Goal: Find specific page/section: Find specific page/section

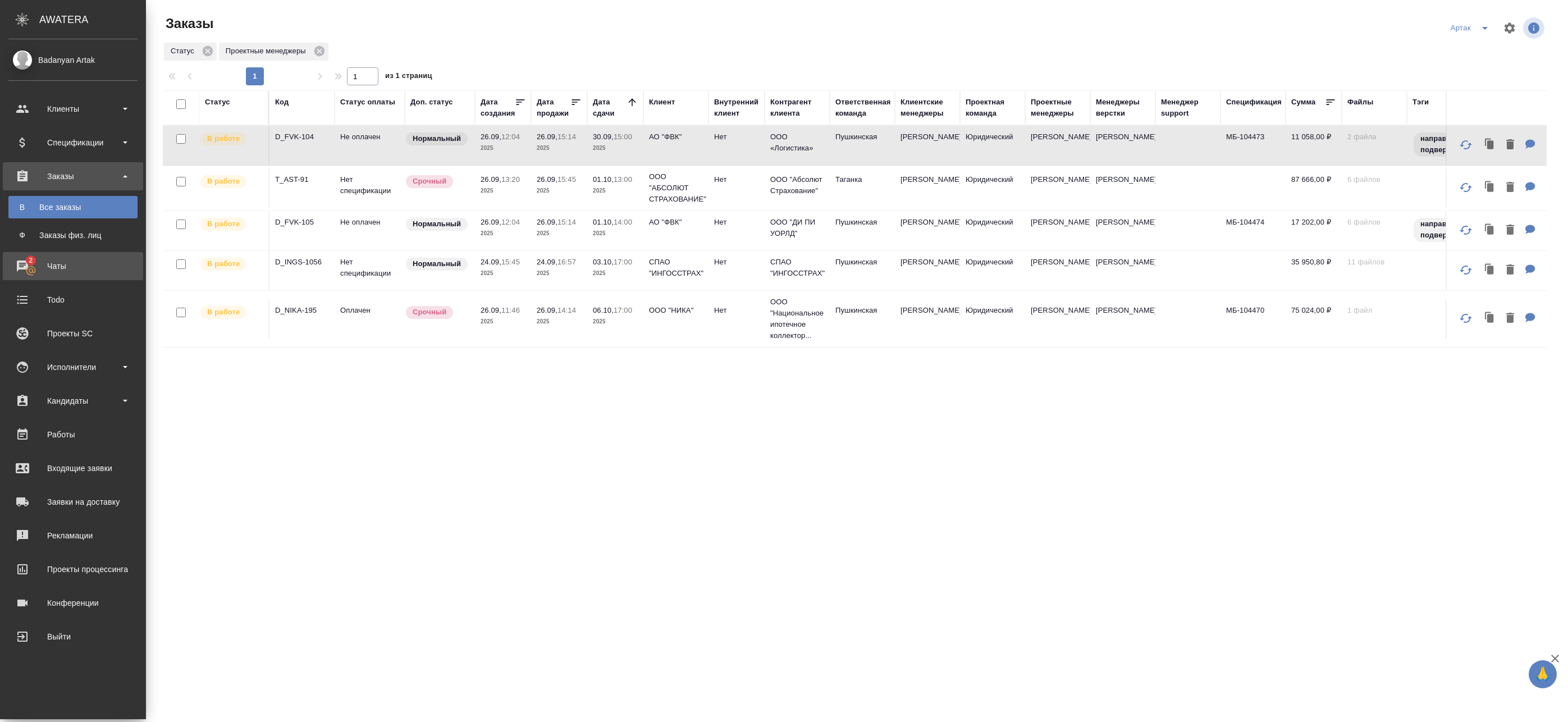
click at [38, 271] on div "Чаты" at bounding box center [73, 267] width 129 height 17
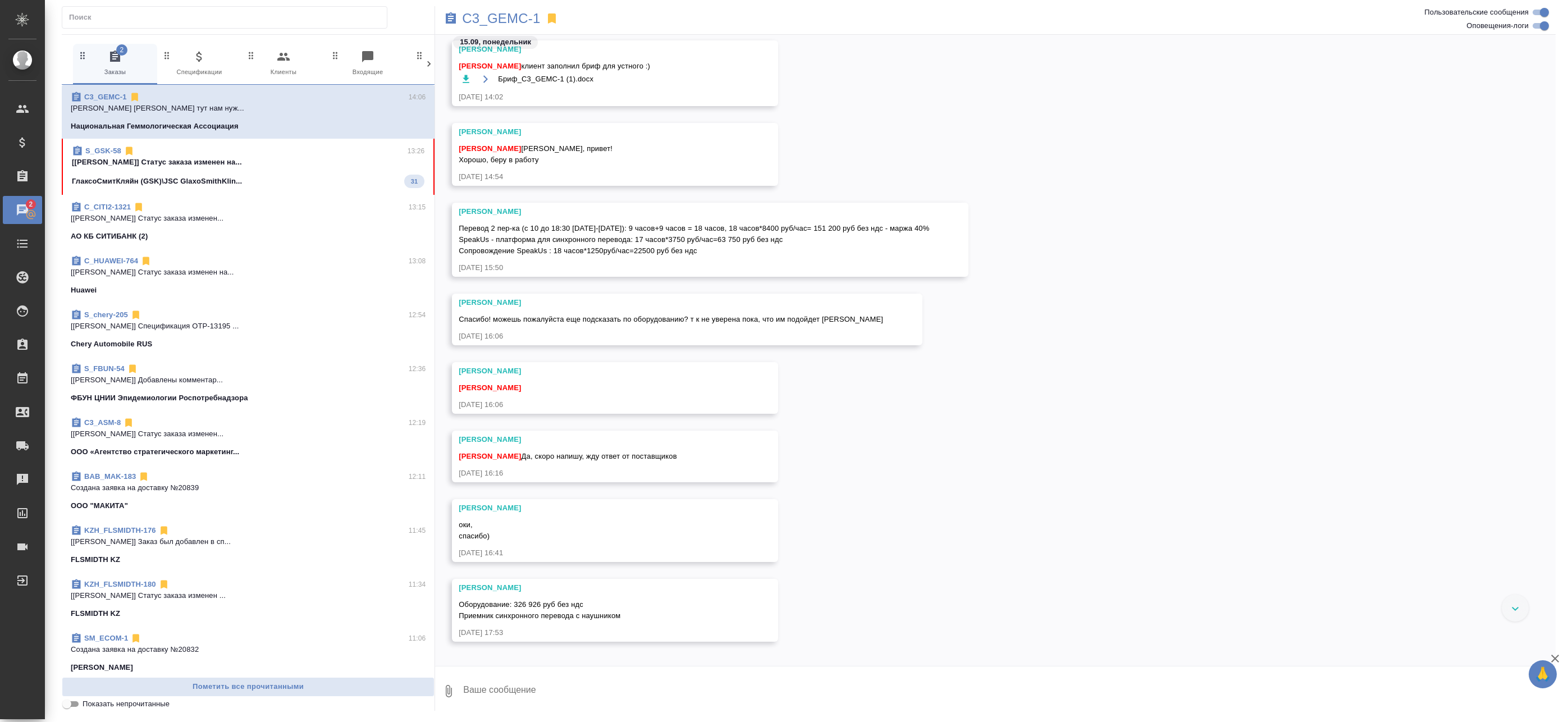
scroll to position [625, 0]
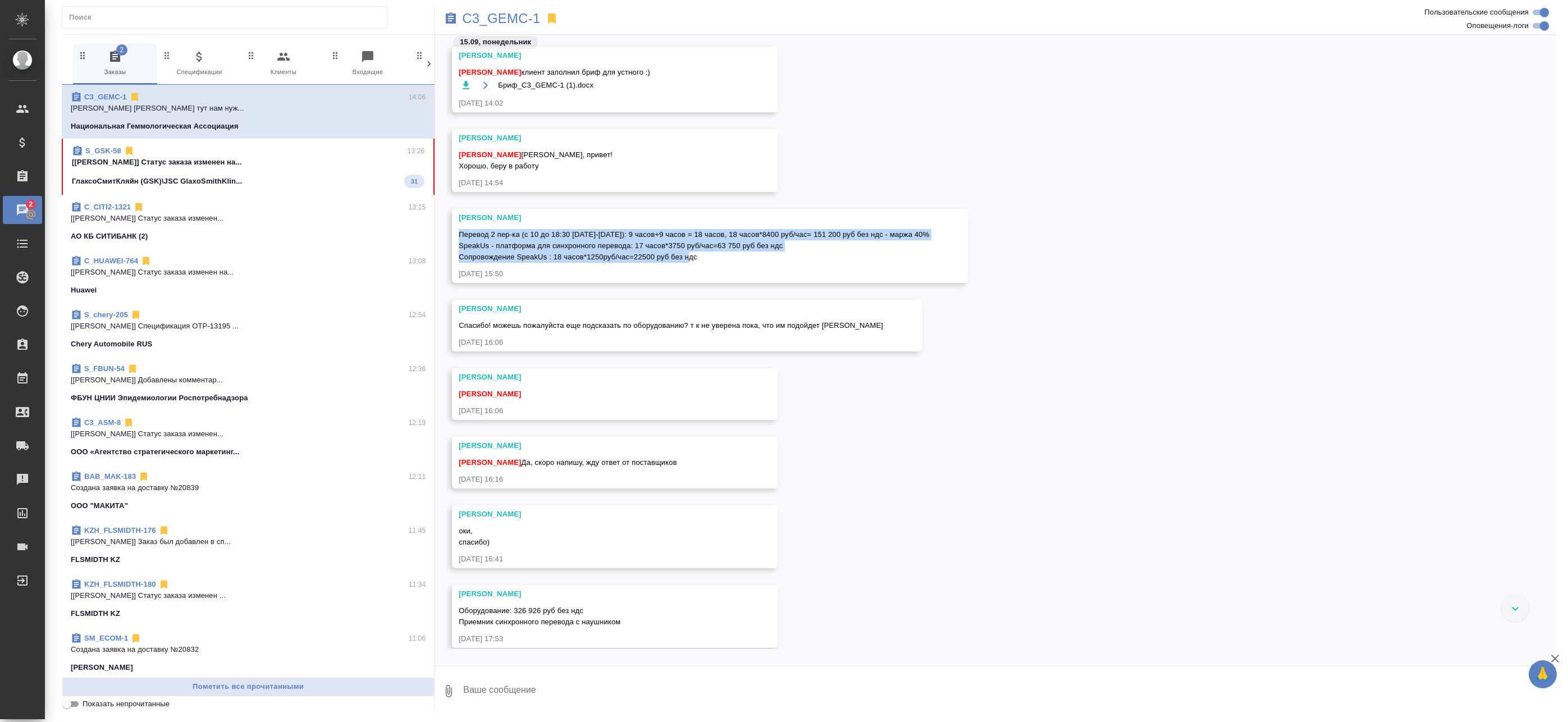
drag, startPoint x: 461, startPoint y: 256, endPoint x: 701, endPoint y: 282, distance: 241.4
click at [701, 262] on div "Перевод 2 пер-ка (с 10 до 18:30 [DATE]-[DATE]): 9 часов+9 часов = 18 часов, 18 …" at bounding box center [693, 244] width 470 height 36
click at [138, 161] on p "[[PERSON_NAME]] Статус заказа изменен на..." at bounding box center [249, 162] width 353 height 11
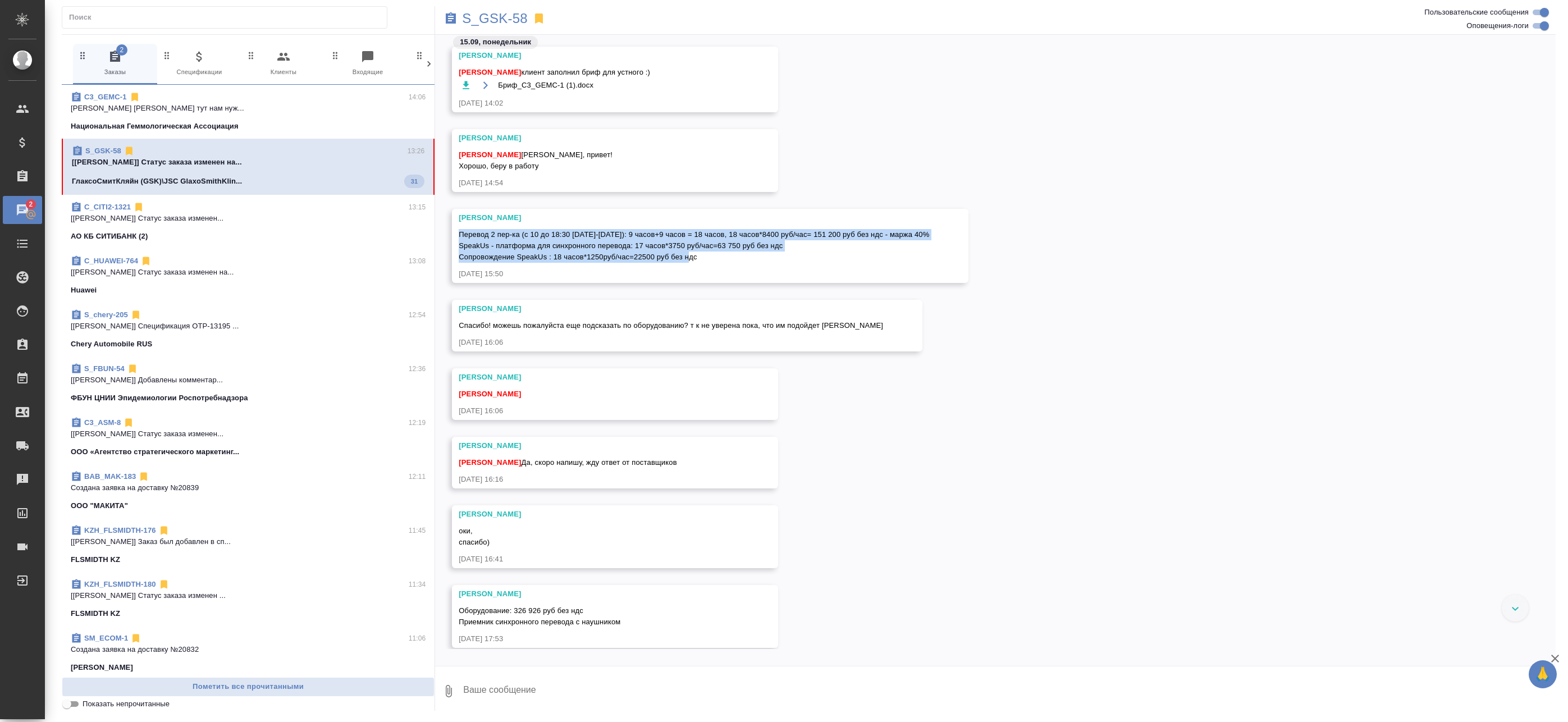
click at [233, 168] on span "S_GSK-58 13:26 [[PERSON_NAME]] Статус заказа изменен на... ГлаксоСмитКляйн (GSK…" at bounding box center [249, 167] width 353 height 43
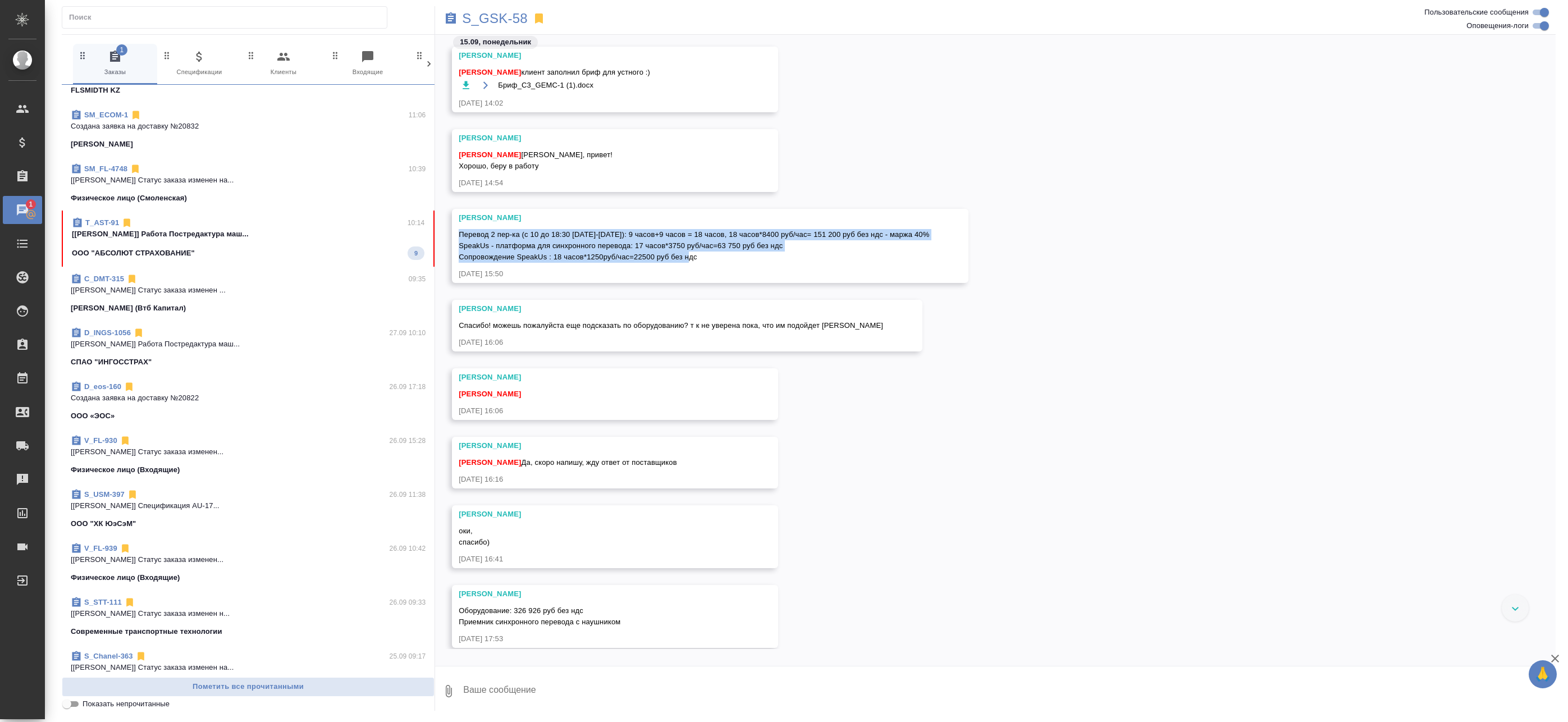
scroll to position [435, 0]
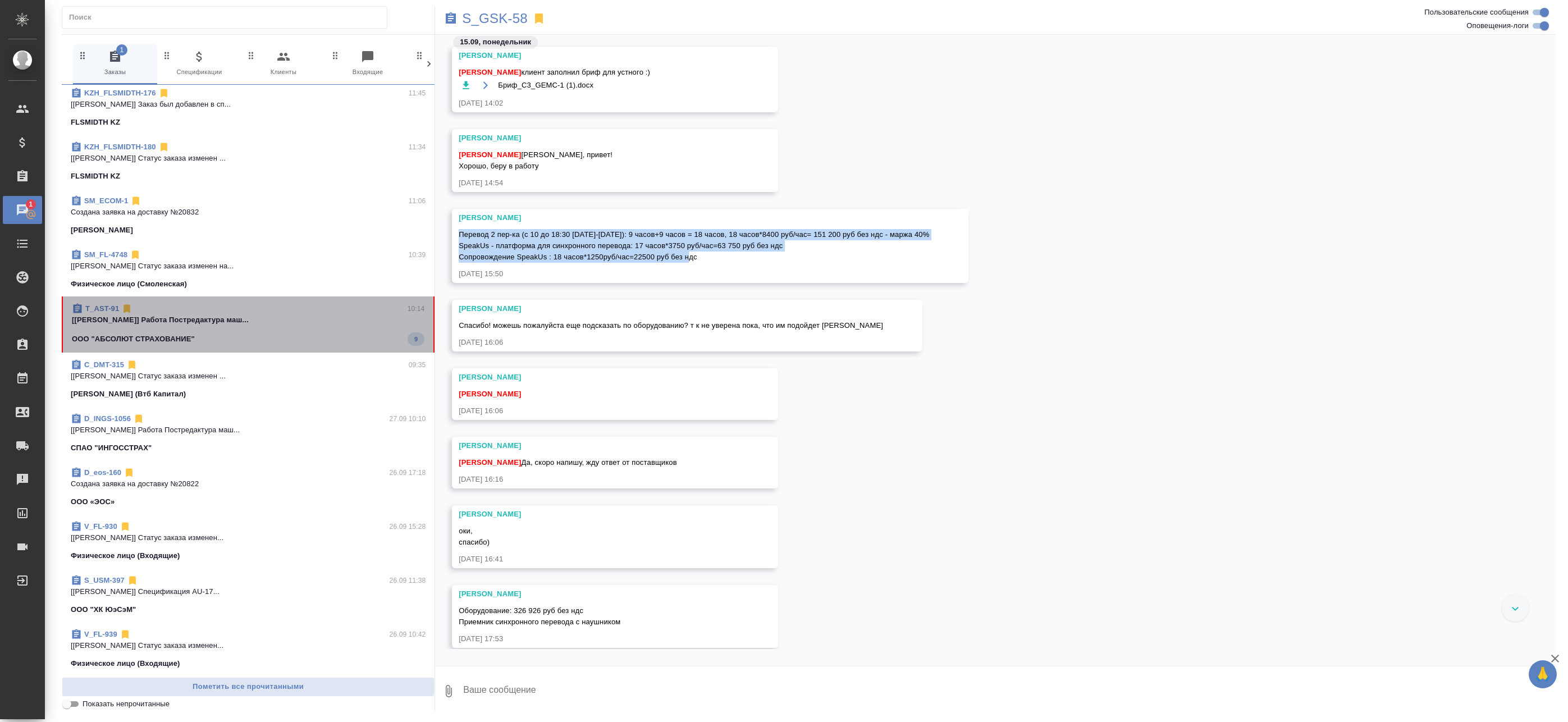
click at [375, 336] on div "ООО "АБСОЛЮТ СТРАХОВАНИЕ" 9" at bounding box center [249, 339] width 353 height 14
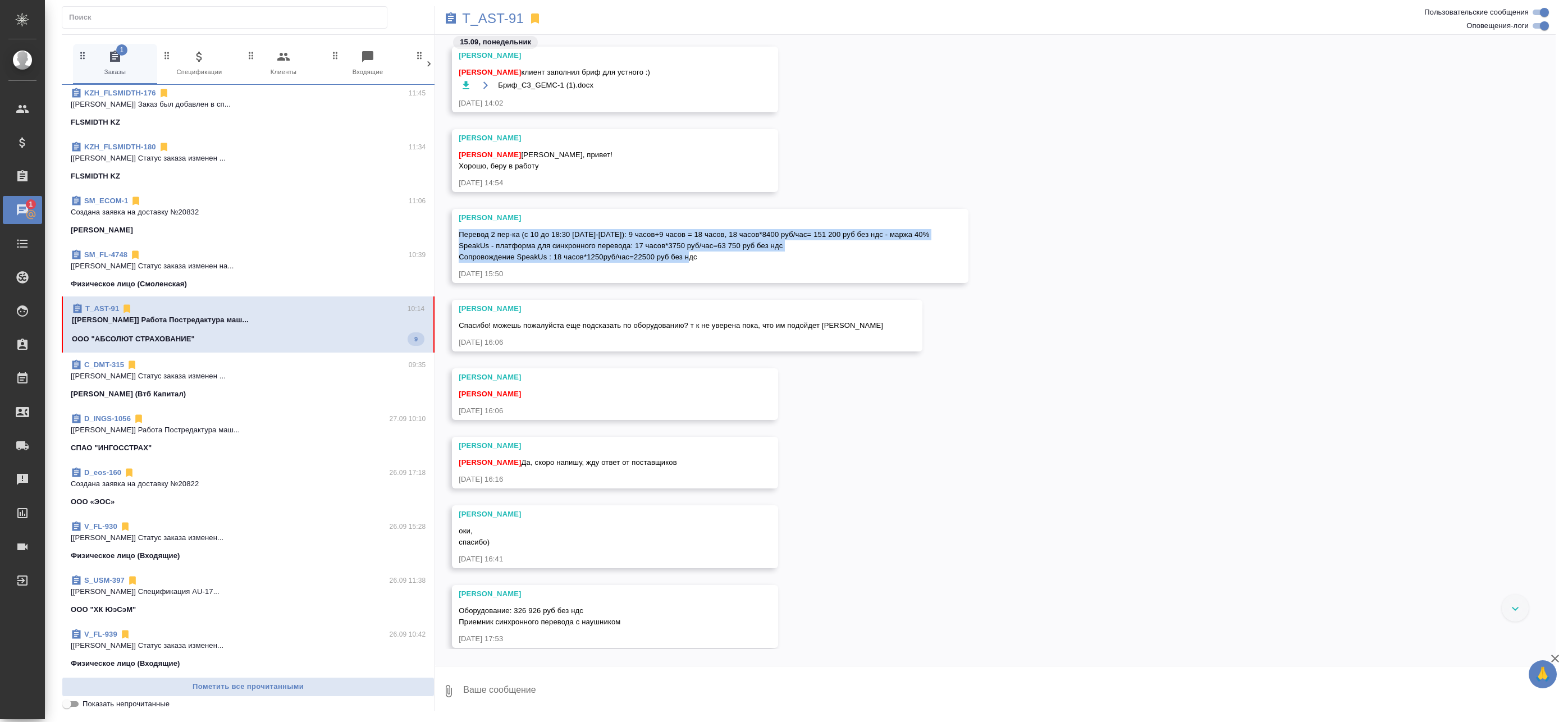
click at [357, 330] on span "T_AST-91 10:14 [[PERSON_NAME]] Работа Постредактура маш... ООО "АБСОЛЮТ СТРАХОВ…" at bounding box center [249, 324] width 353 height 43
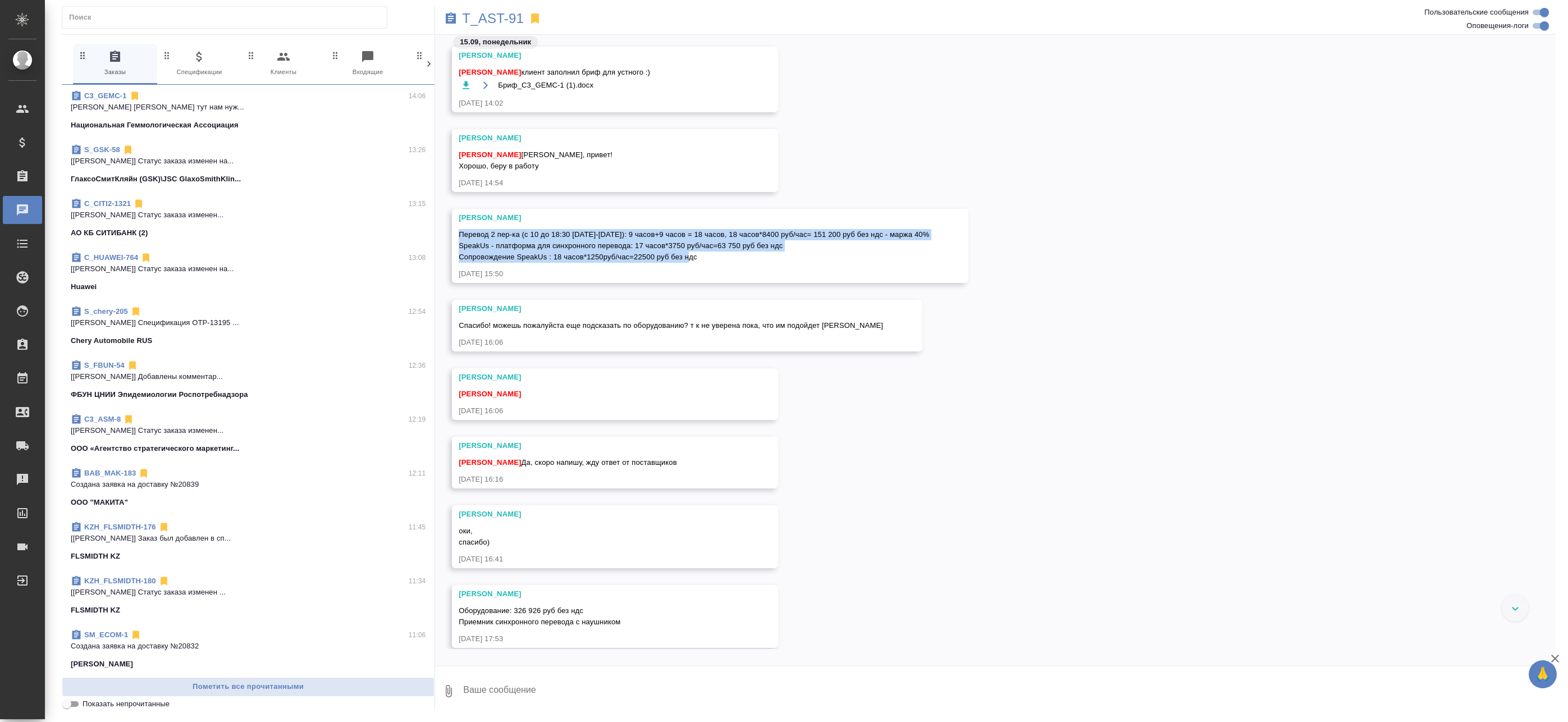
scroll to position [0, 0]
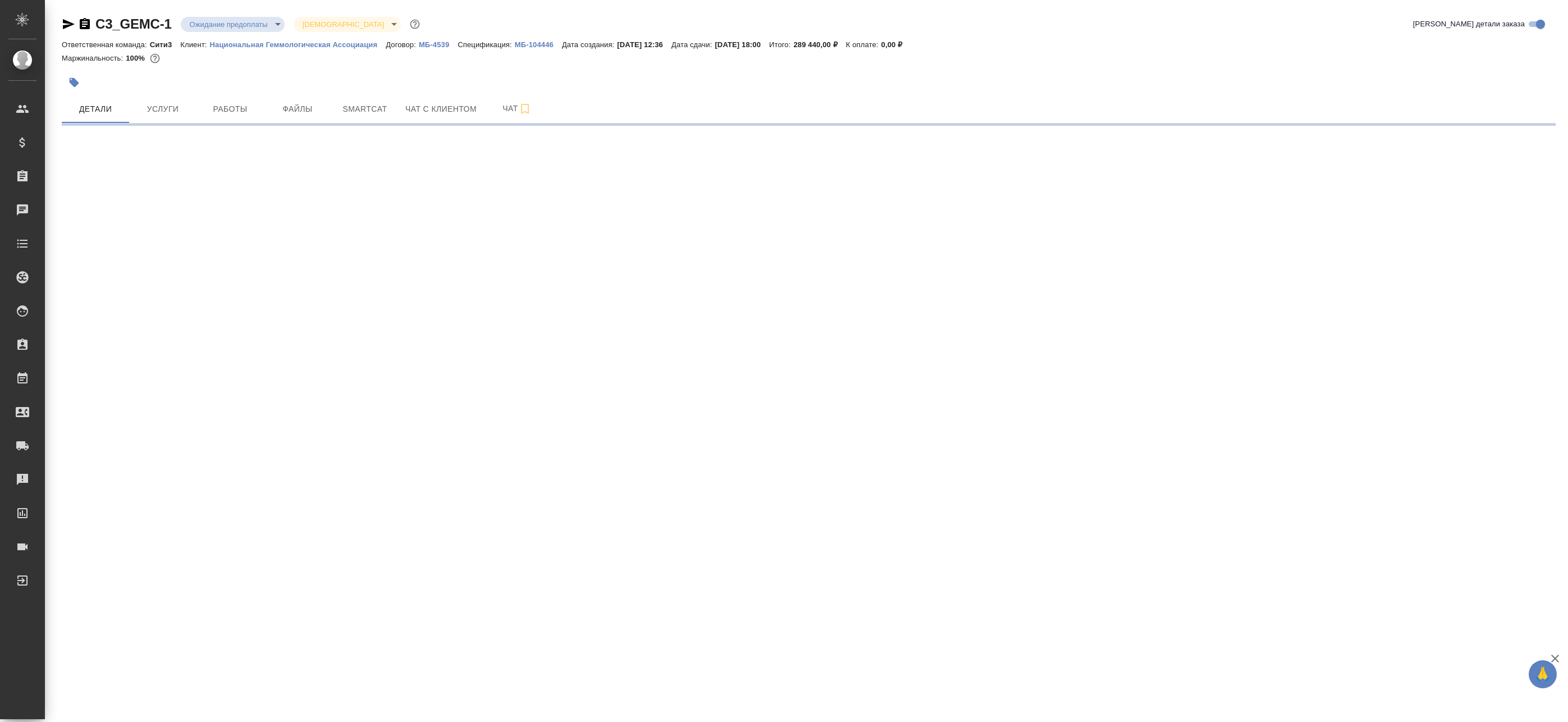
select select "RU"
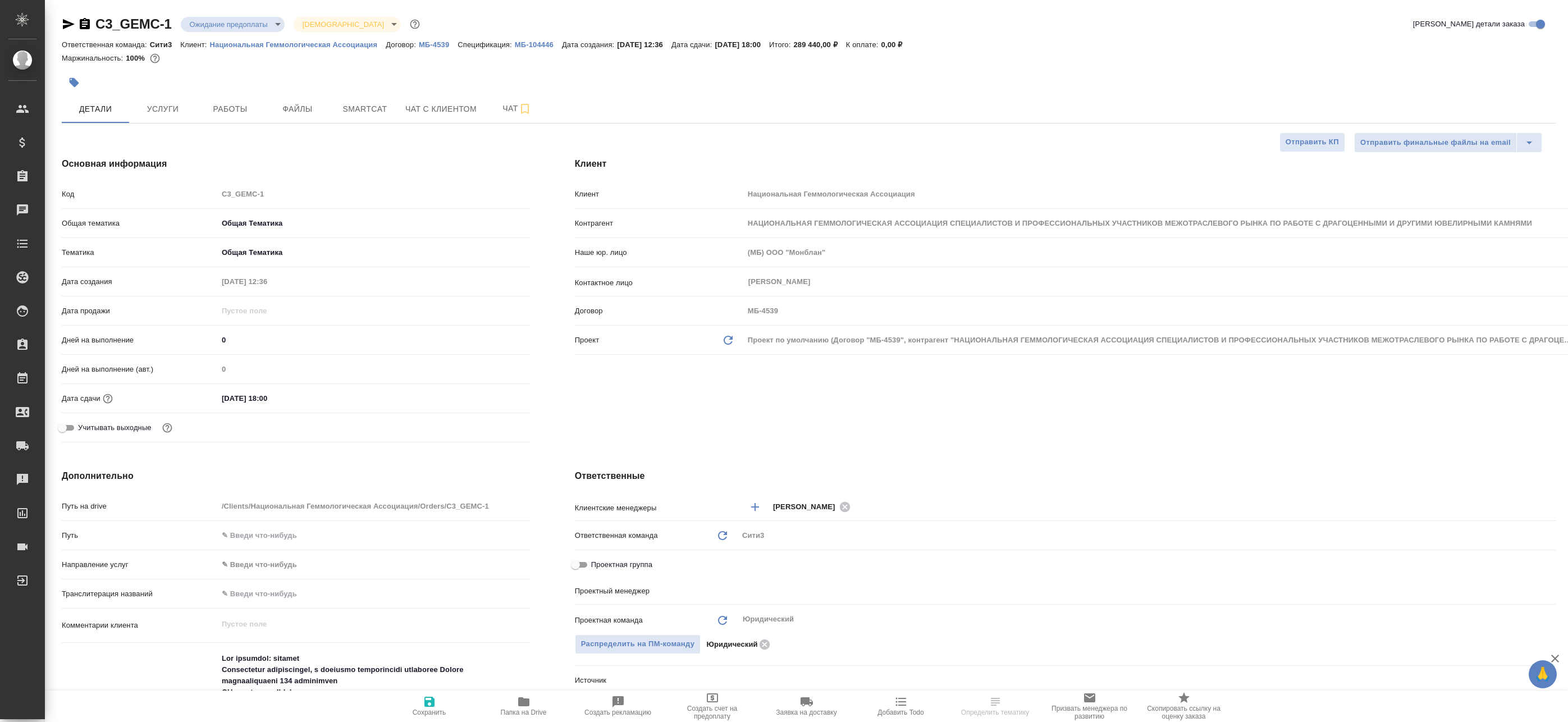
type textarea "x"
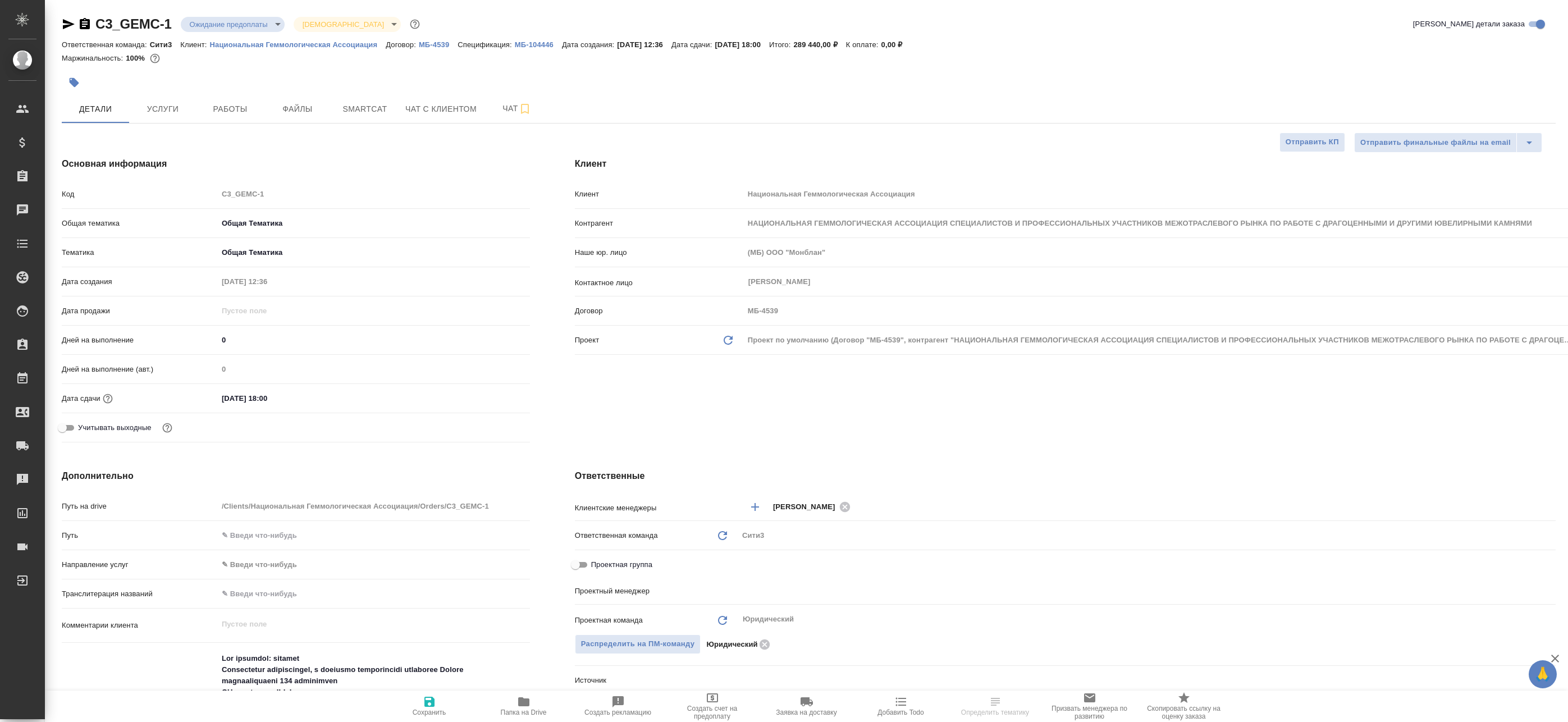
type textarea "x"
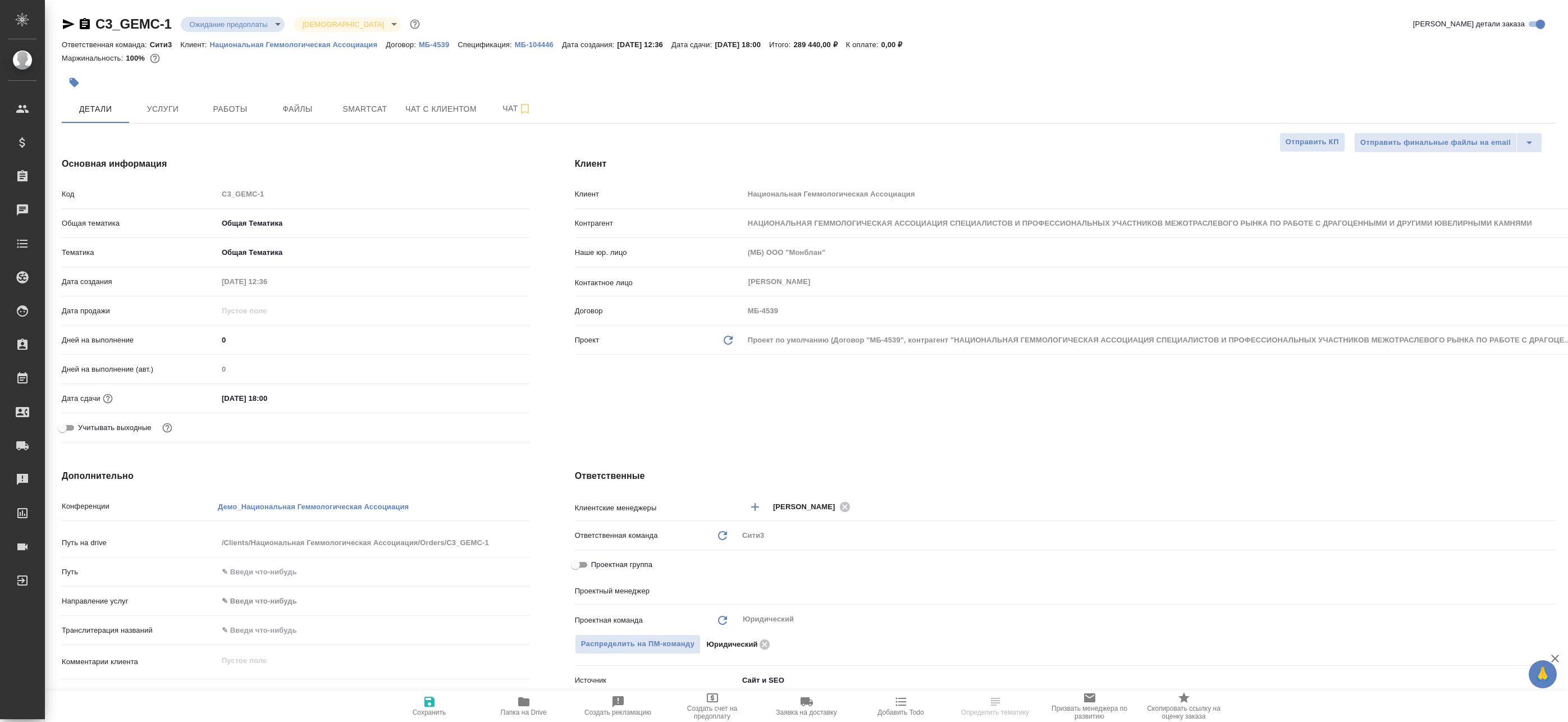
type textarea "x"
type input "[PERSON_NAME]"
type input "Сеитов Павел"
type input "Касаткина Александра"
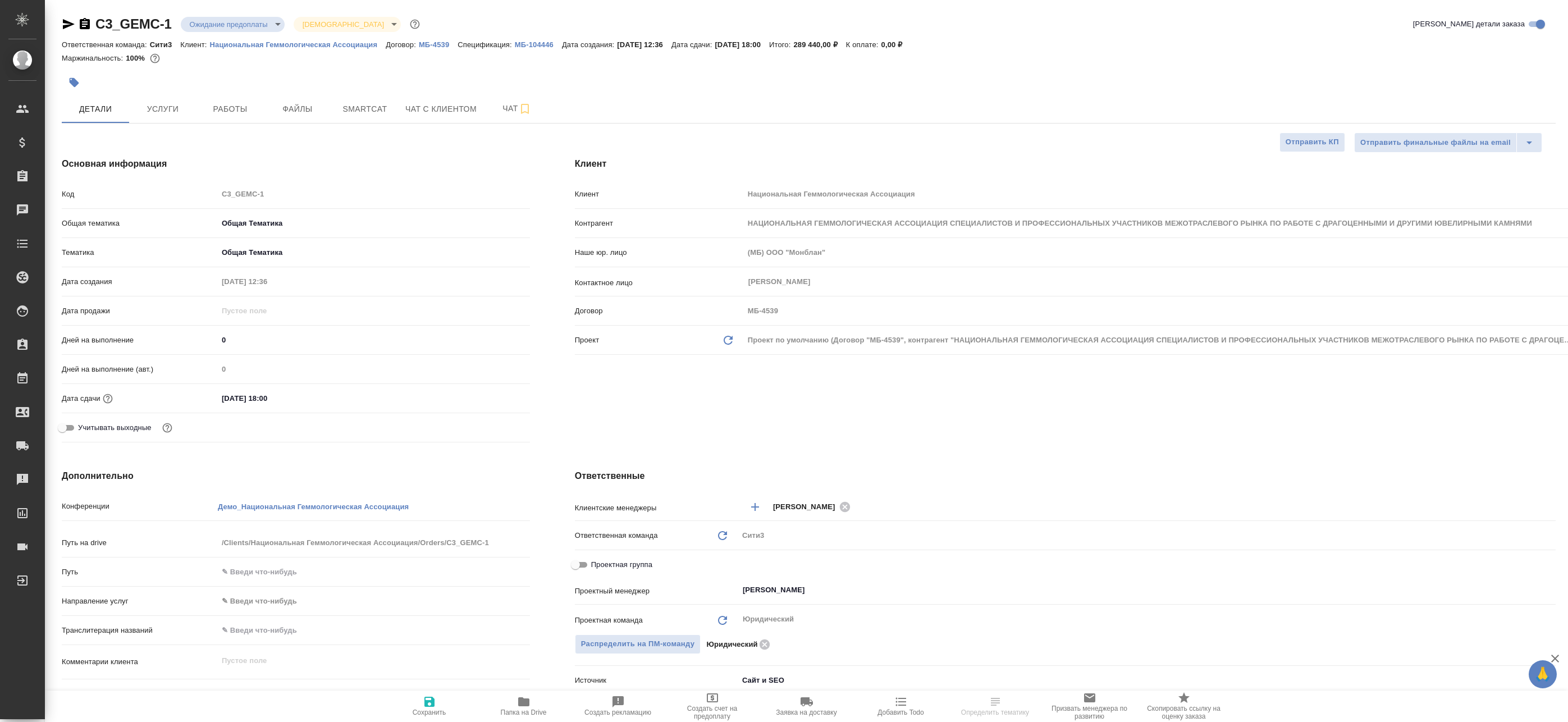
type textarea "x"
click at [172, 109] on span "Услуги" at bounding box center [163, 109] width 54 height 14
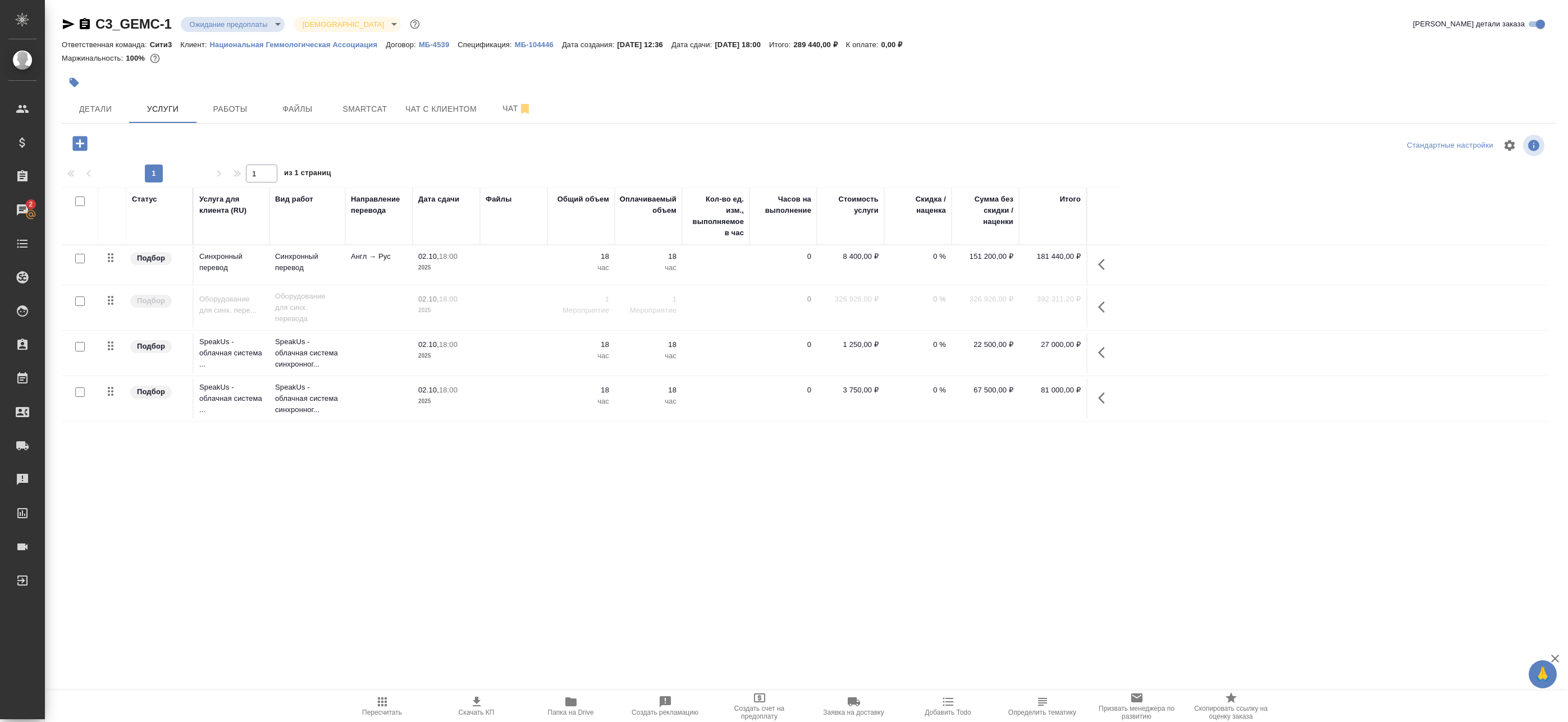
click at [755, 575] on div "Статус Услуга для клиента (RU) Вид работ Направление перевода Дата сдачи Файлы …" at bounding box center [804, 440] width 1485 height 505
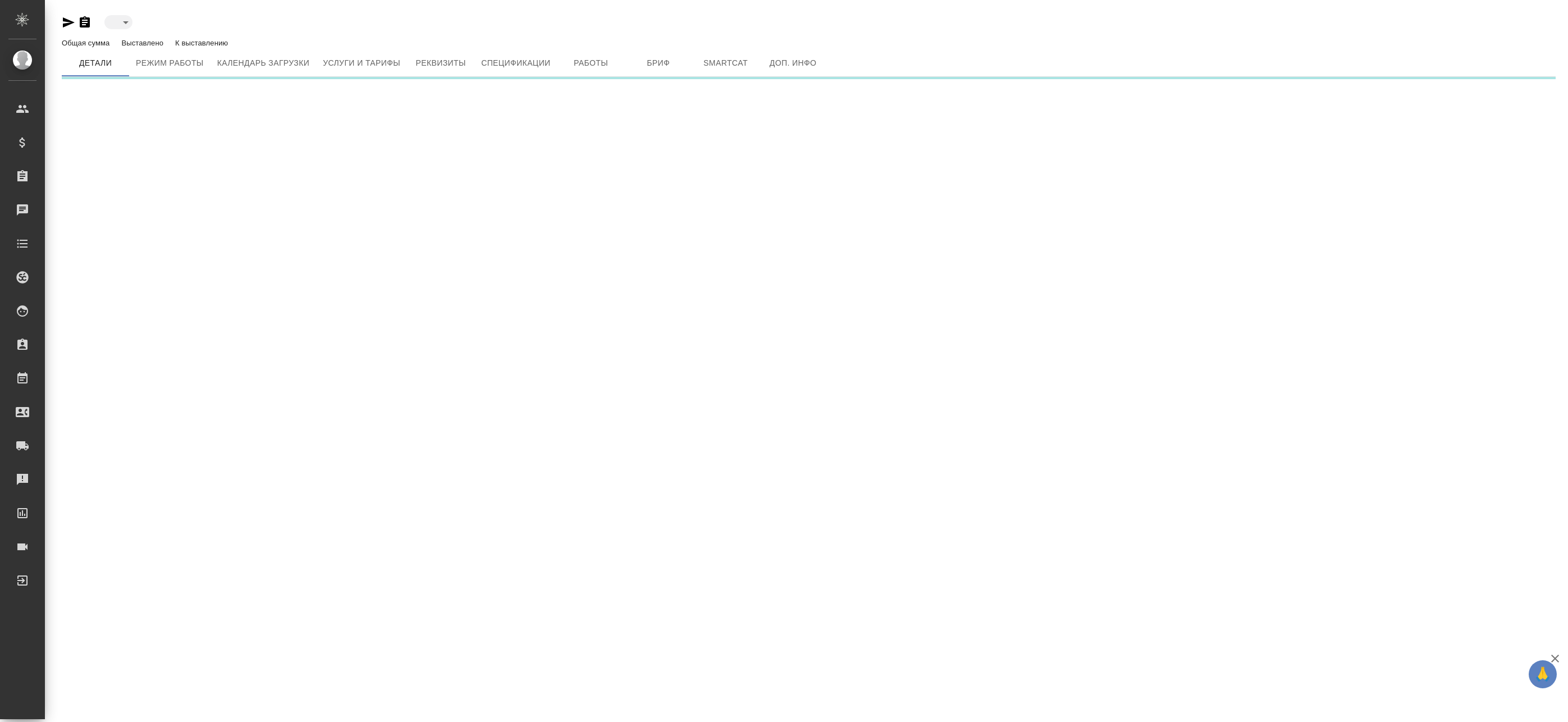
type input "active"
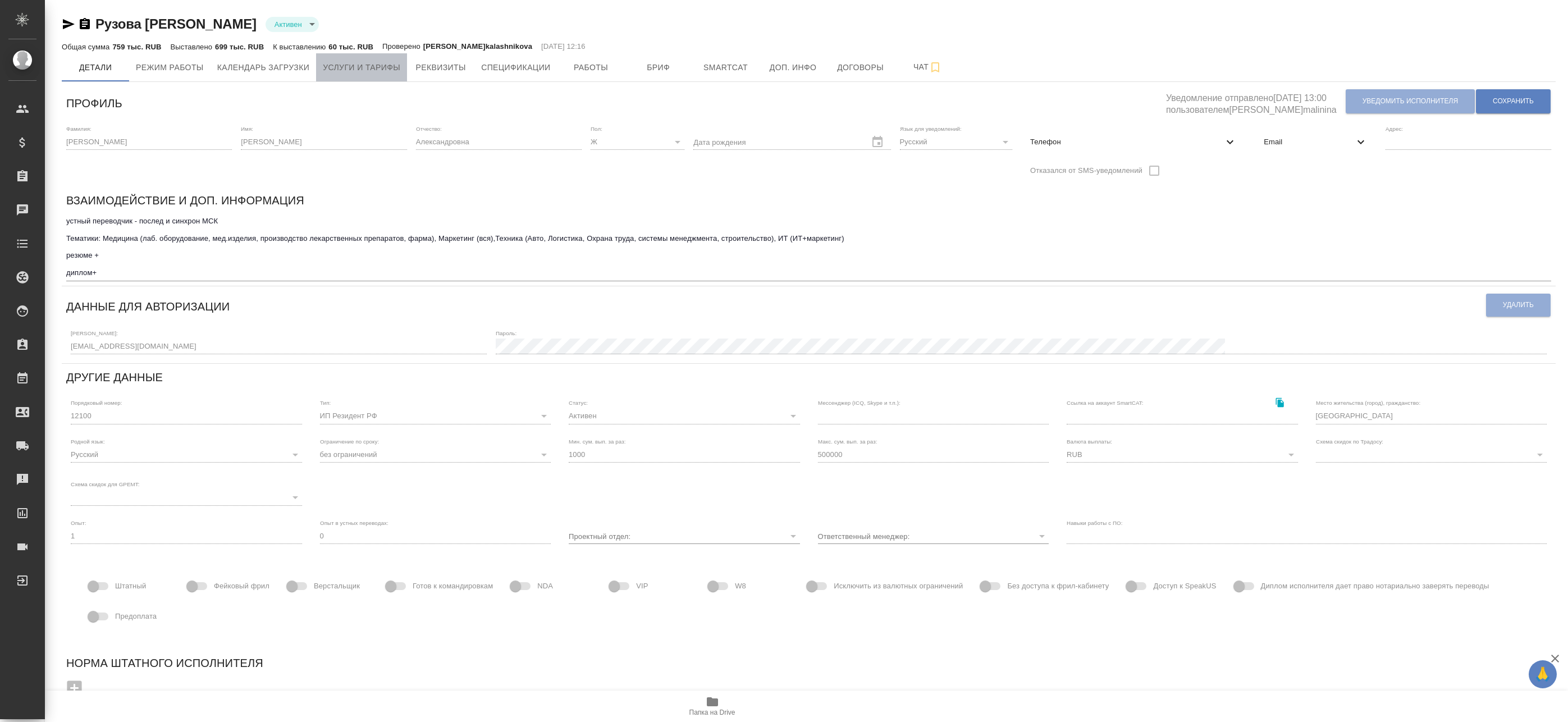
click at [375, 70] on span "Услуги и тарифы" at bounding box center [361, 67] width 77 height 14
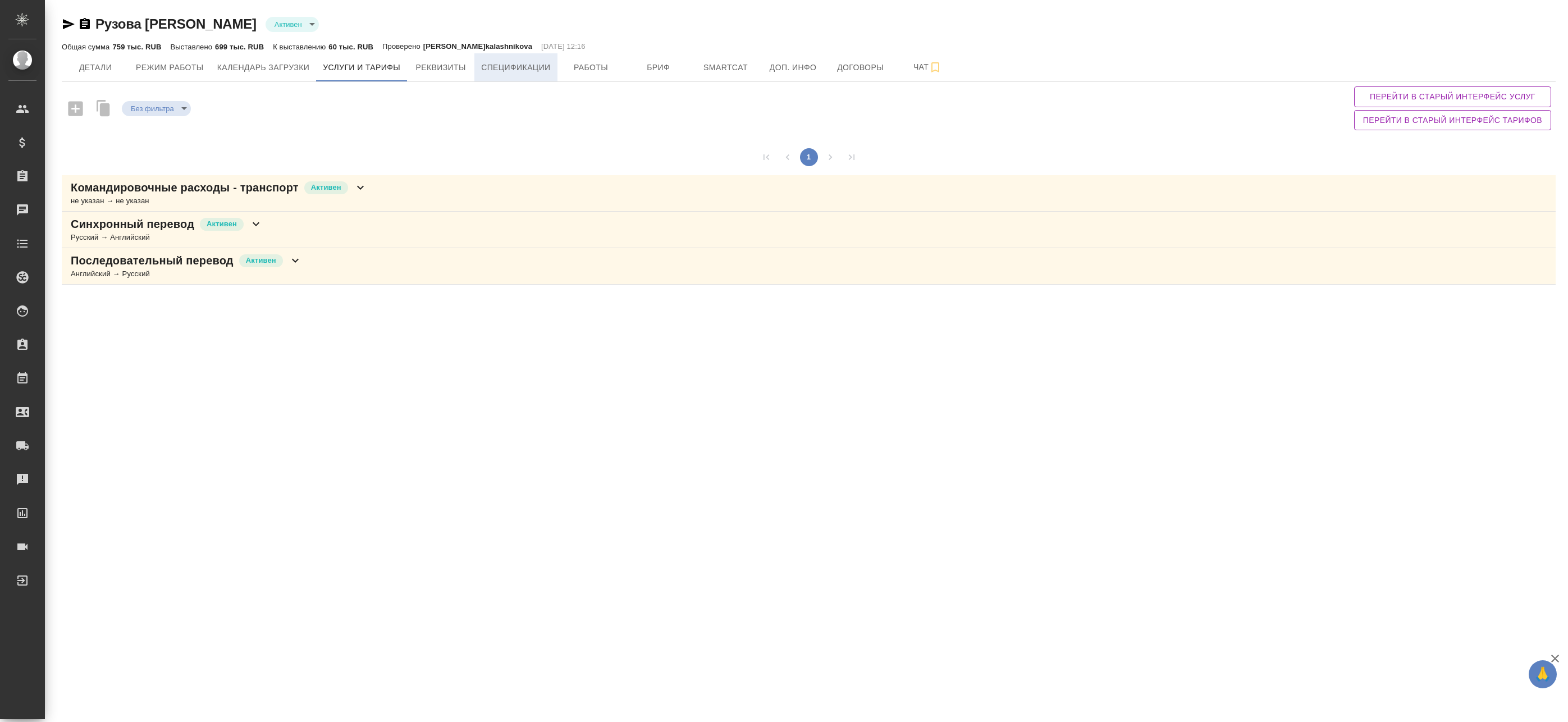
click at [502, 66] on span "Спецификации" at bounding box center [515, 67] width 69 height 14
click at [916, 65] on span "Чат" at bounding box center [928, 67] width 54 height 14
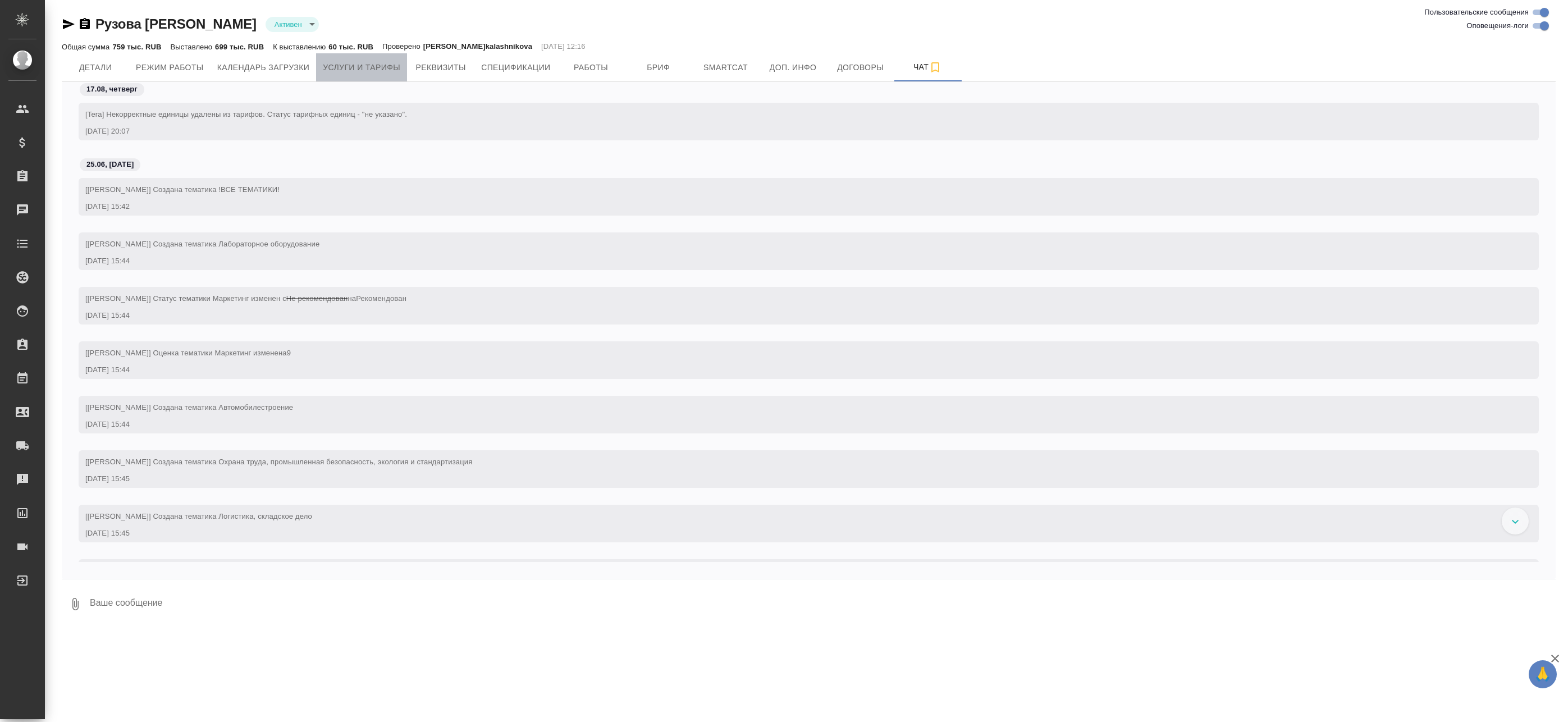
click at [363, 69] on span "Услуги и тарифы" at bounding box center [361, 67] width 77 height 14
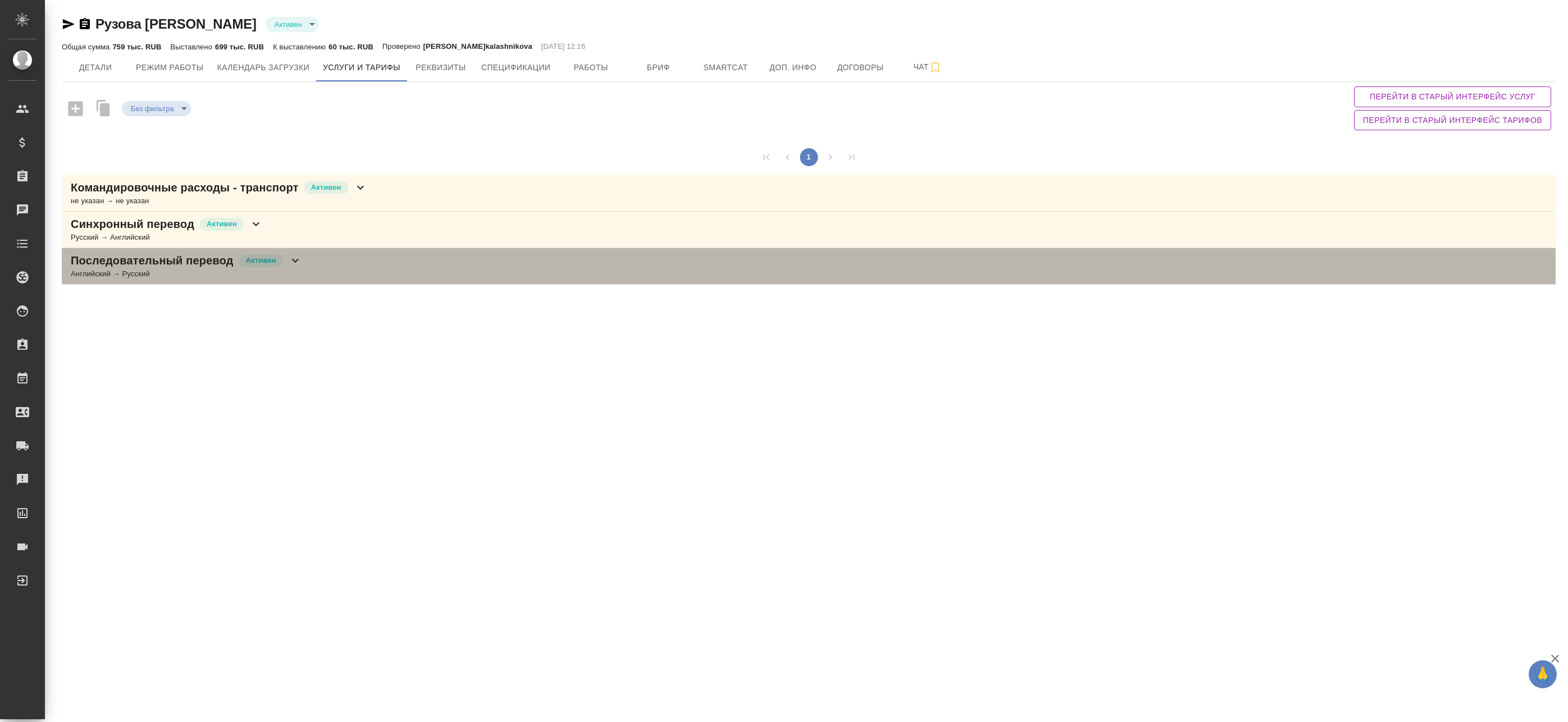
click at [313, 271] on div "Последовательный перевод Активен Английский → Русский" at bounding box center [809, 267] width 1494 height 36
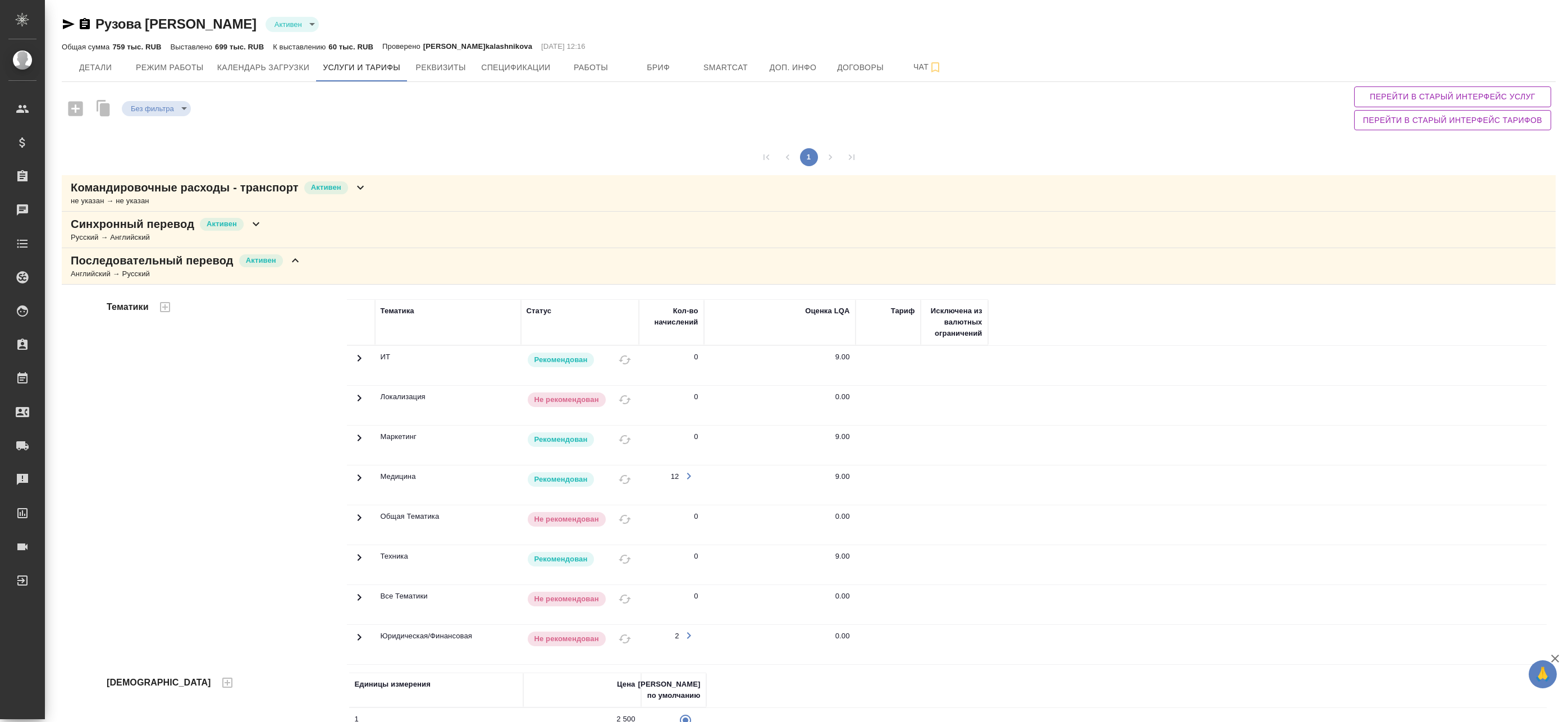
scroll to position [36, 0]
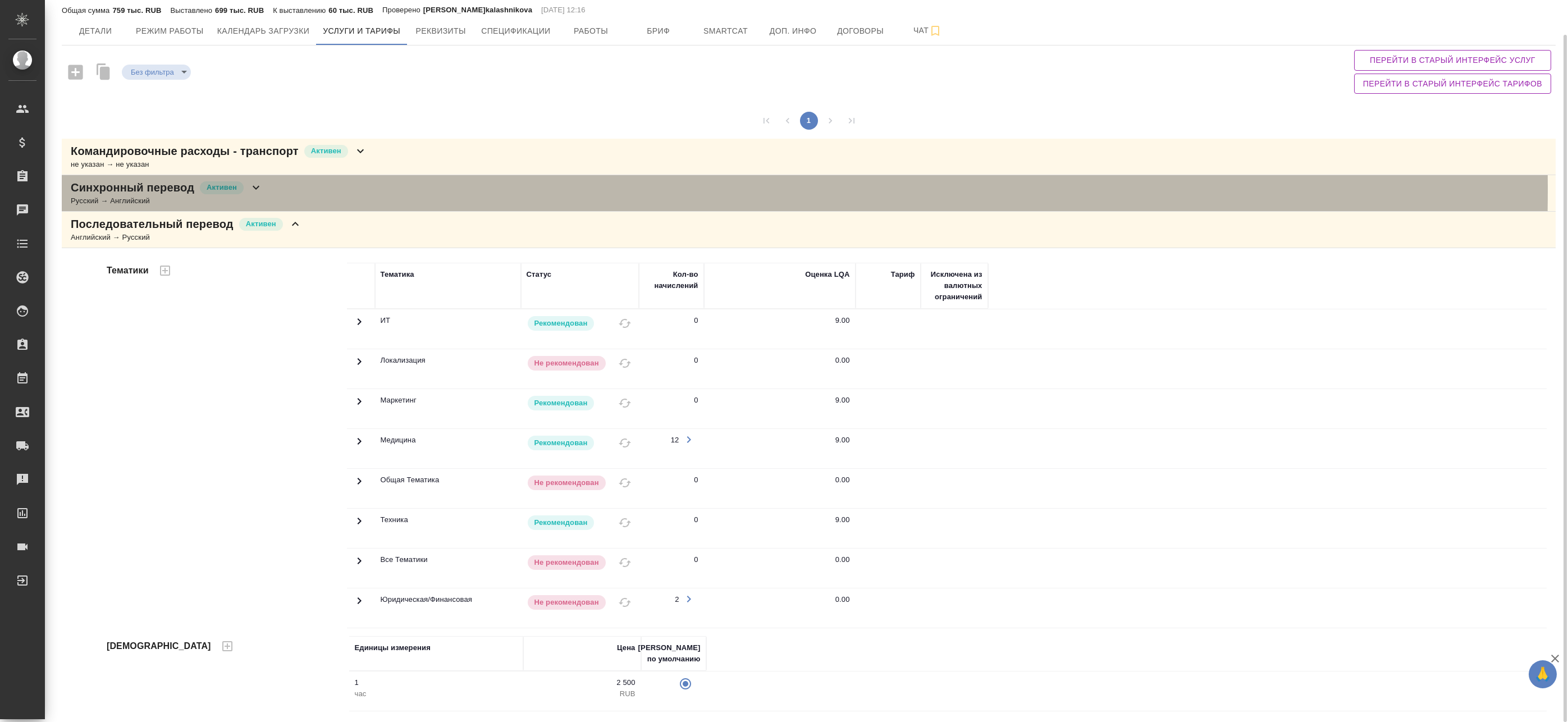
click at [314, 189] on div "Синхронный перевод Активен Русский → Английский" at bounding box center [809, 194] width 1494 height 36
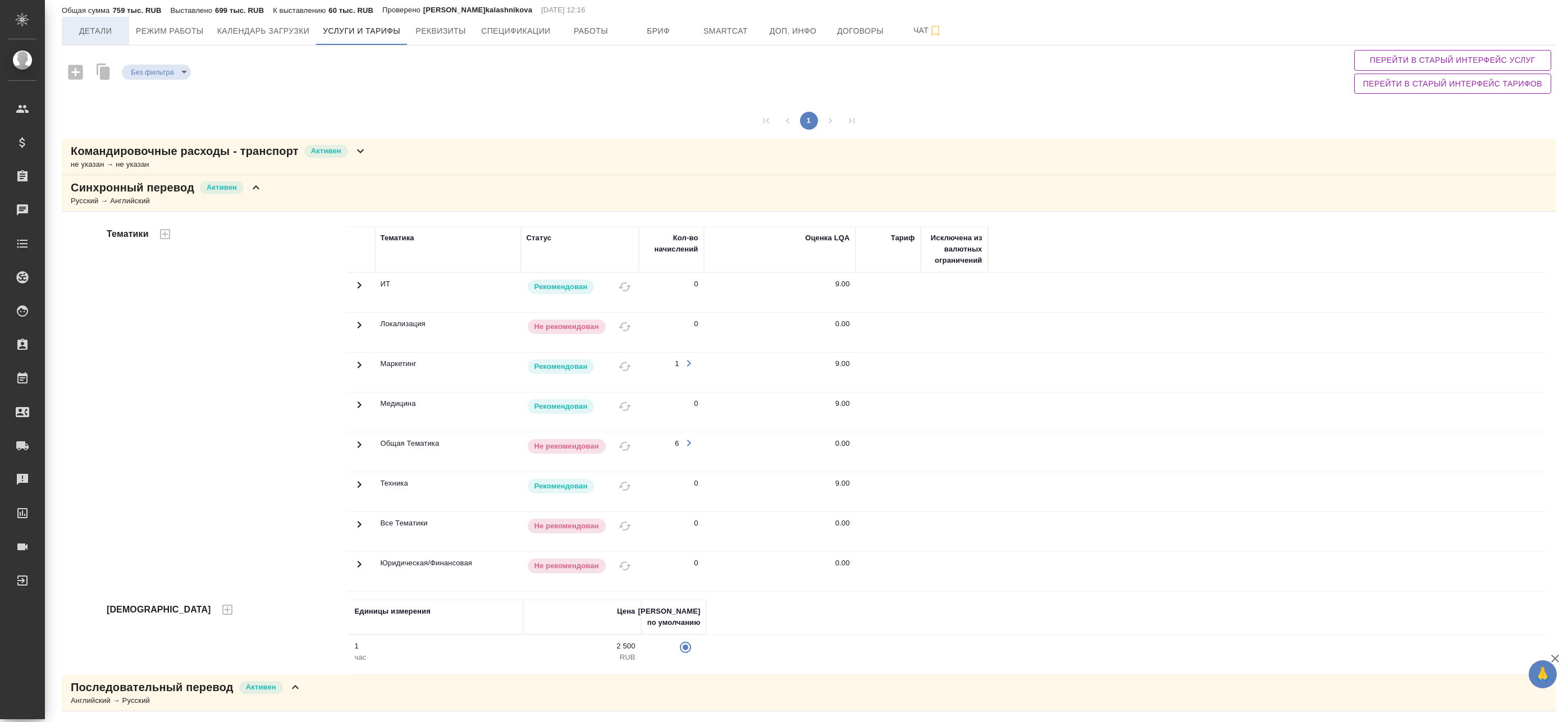
click at [105, 40] on button "Детали" at bounding box center [95, 31] width 67 height 28
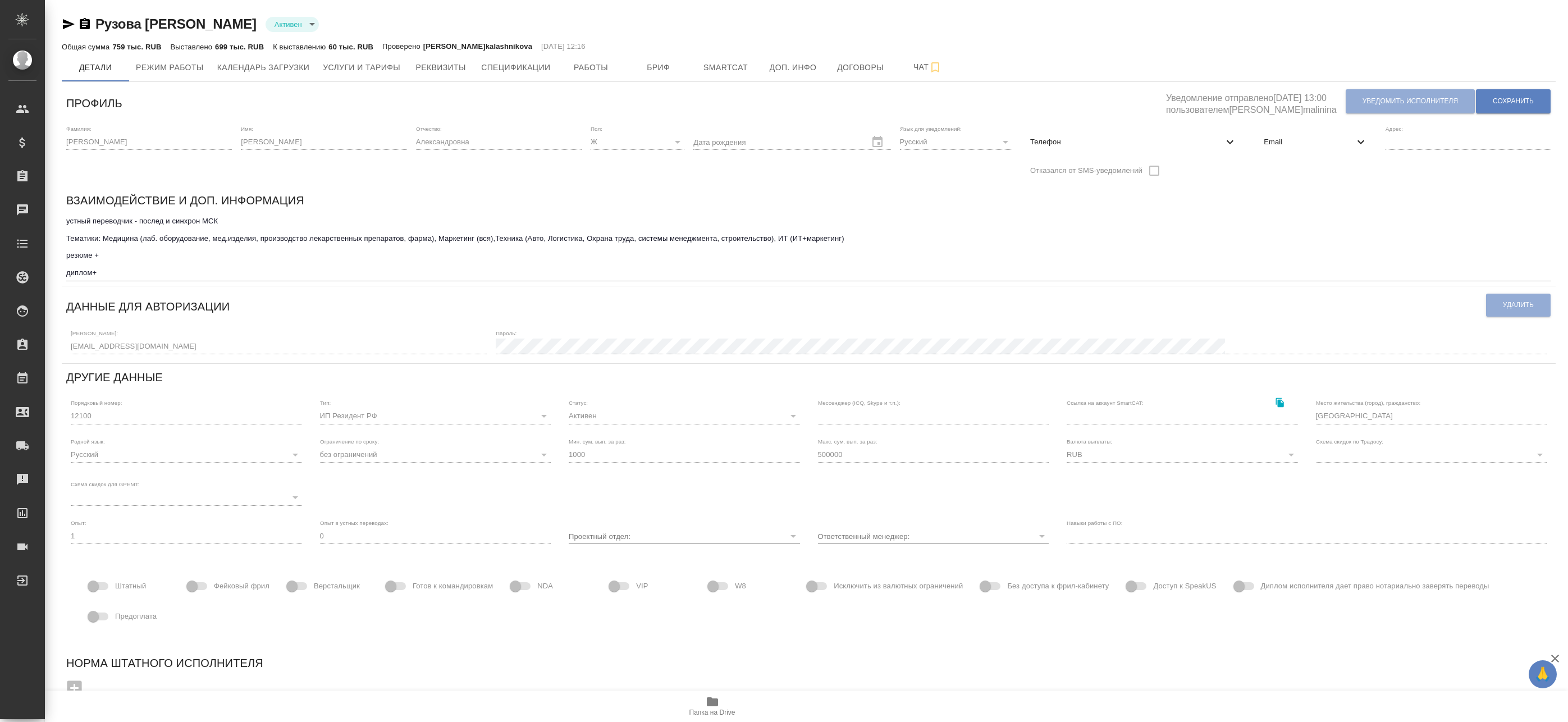
click at [1136, 582] on span at bounding box center [1137, 586] width 33 height 22
click at [72, 27] on icon "button" at bounding box center [69, 24] width 14 height 14
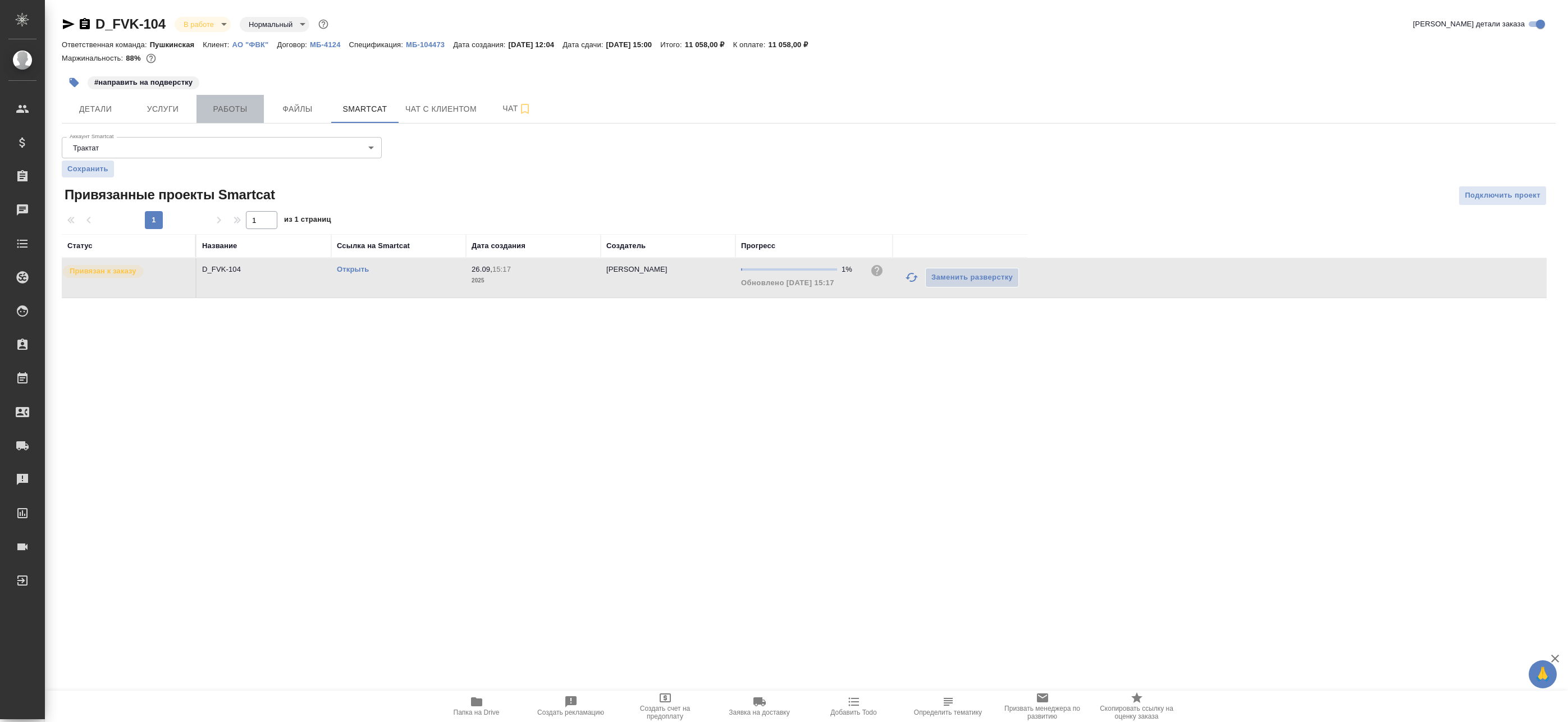
click at [237, 108] on span "Работы" at bounding box center [230, 109] width 54 height 14
